Goal: Transaction & Acquisition: Purchase product/service

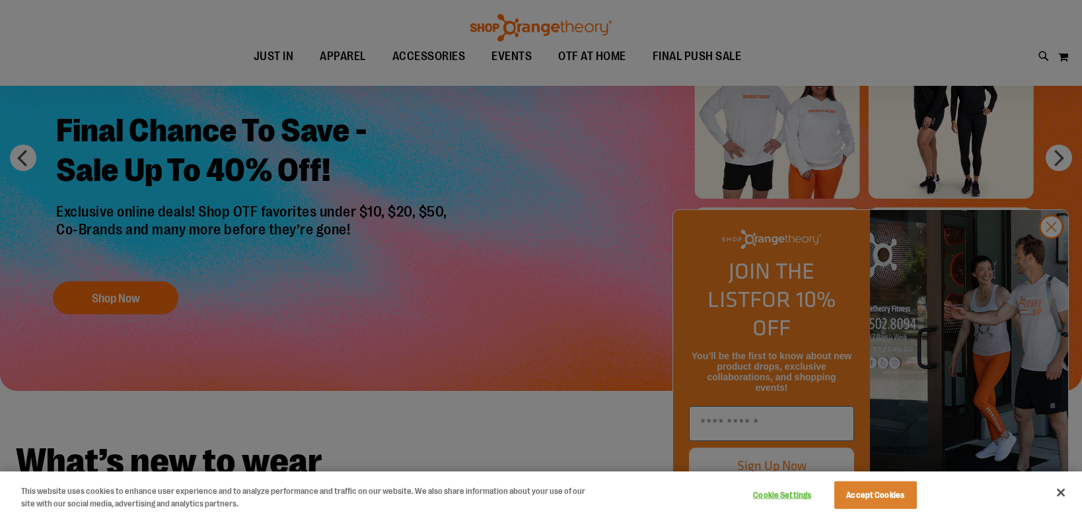
scroll to position [132, 0]
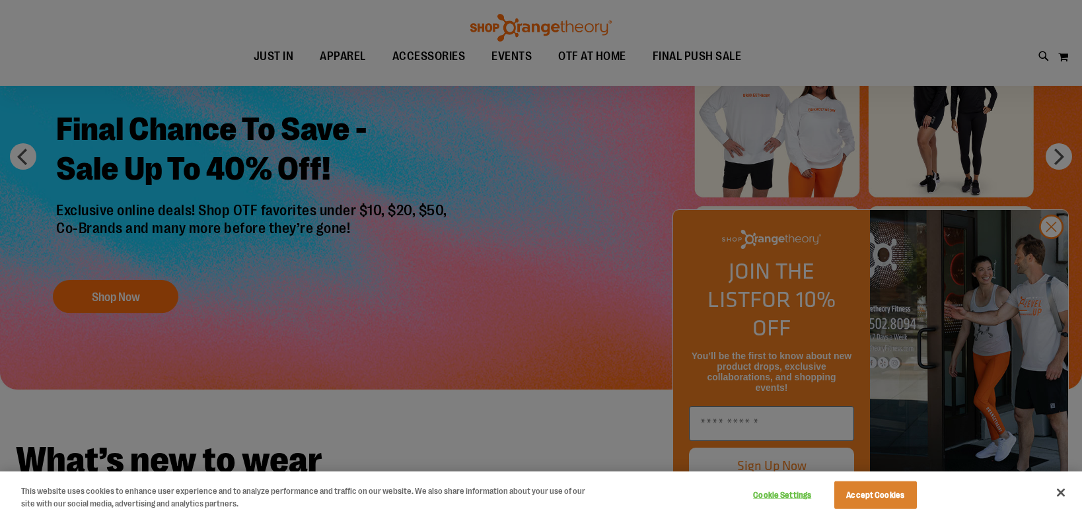
click at [1054, 255] on div at bounding box center [541, 258] width 1082 height 517
click at [1048, 249] on div at bounding box center [541, 258] width 1082 height 517
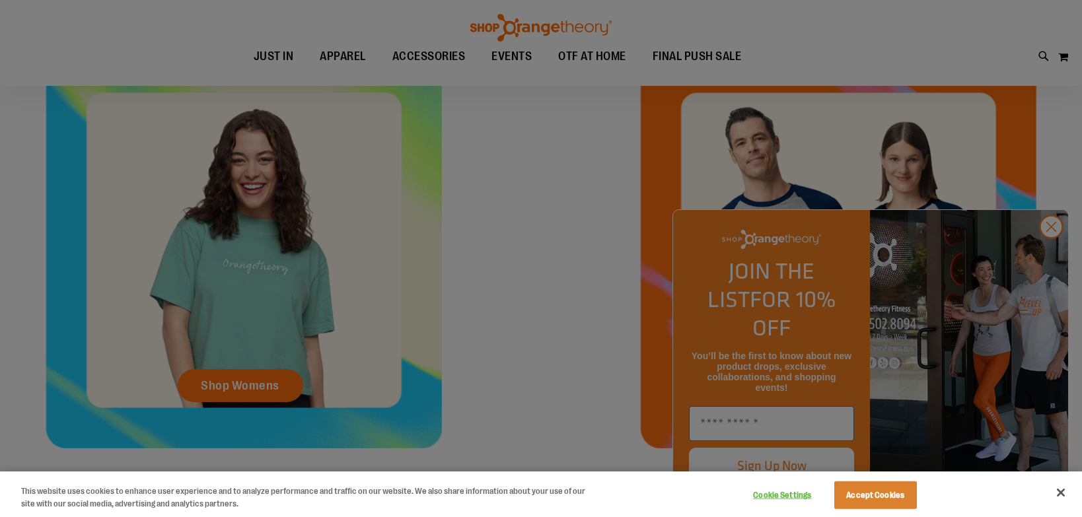
scroll to position [595, 0]
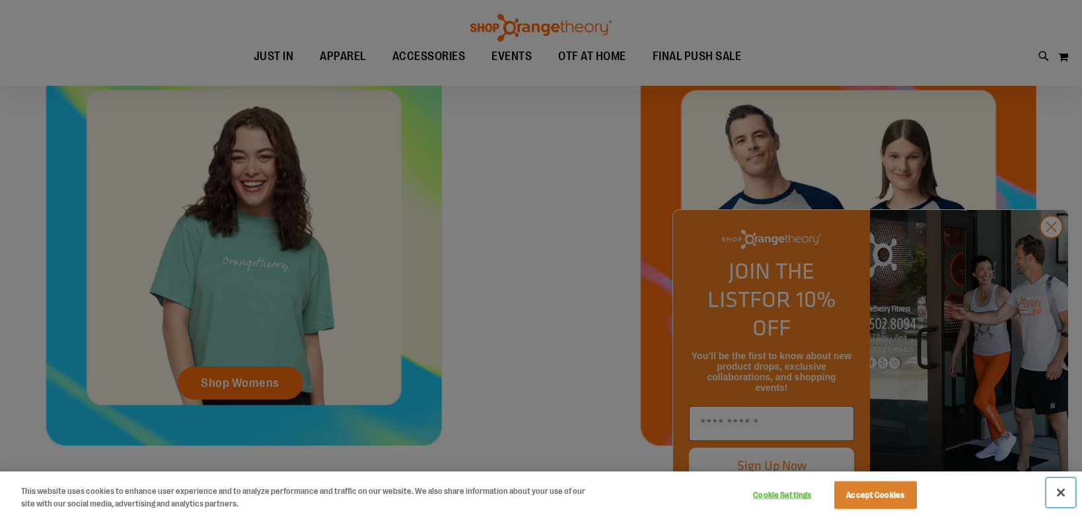
click at [1056, 487] on button "Close" at bounding box center [1060, 492] width 29 height 29
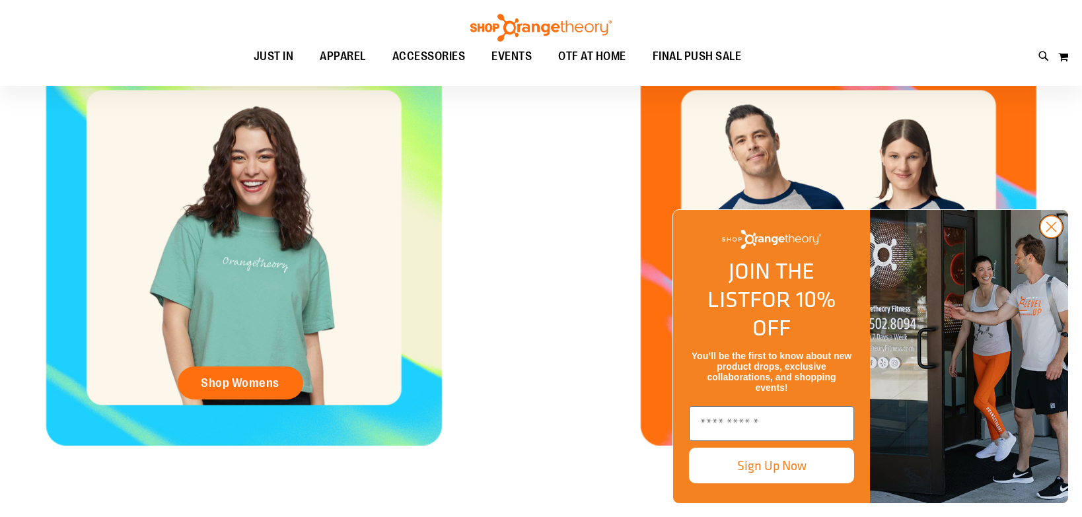
click at [1050, 238] on circle "Close dialog" at bounding box center [1051, 227] width 22 height 22
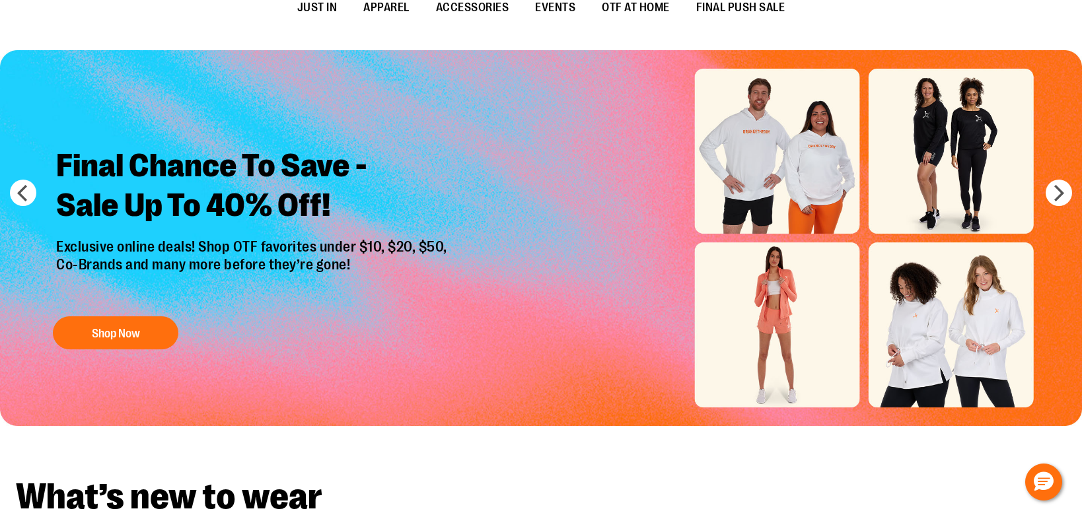
scroll to position [0, 0]
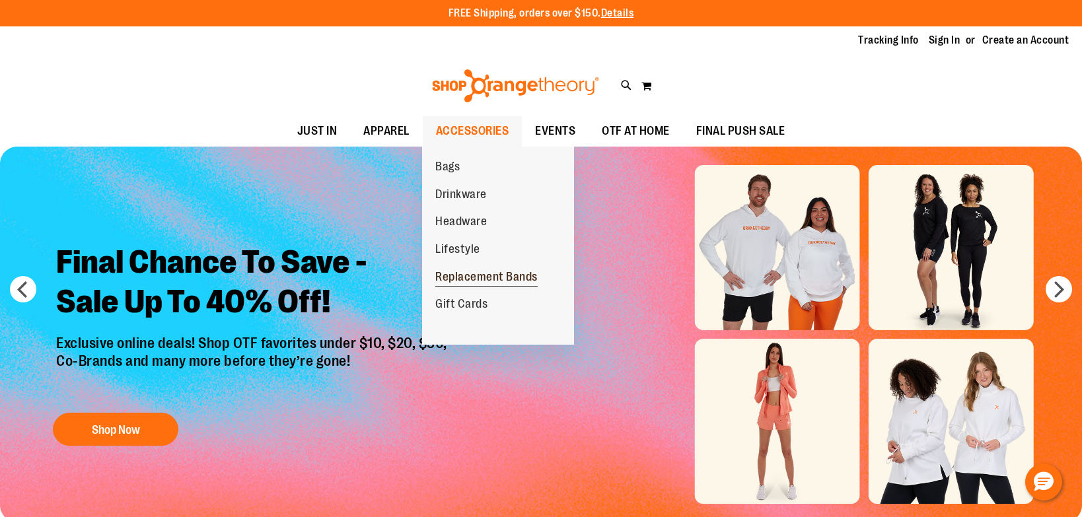
click at [482, 278] on span "Replacement Bands" at bounding box center [486, 278] width 102 height 17
